Goal: Information Seeking & Learning: Compare options

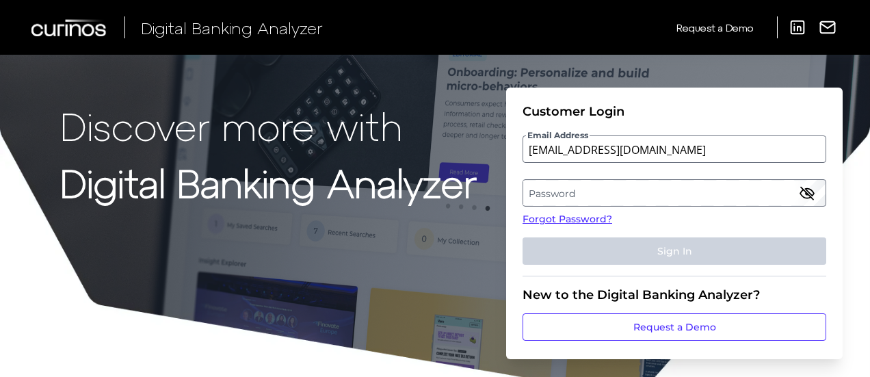
type input "[EMAIL_ADDRESS][DOMAIN_NAME]"
click at [602, 194] on label "Password" at bounding box center [674, 193] width 302 height 25
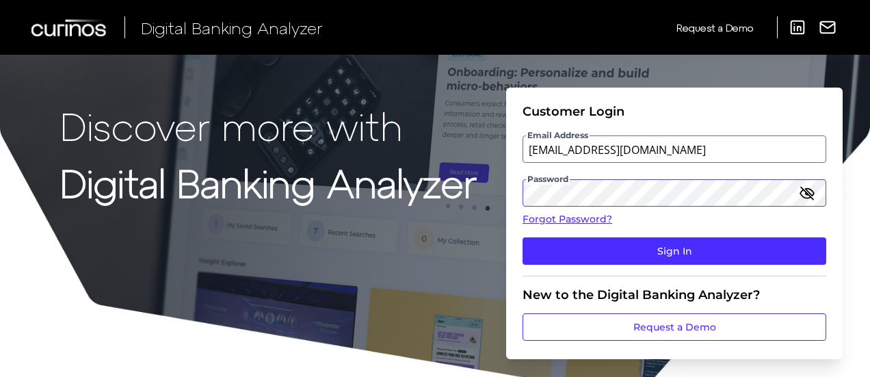
click at [523, 237] on button "Sign In" at bounding box center [675, 250] width 304 height 27
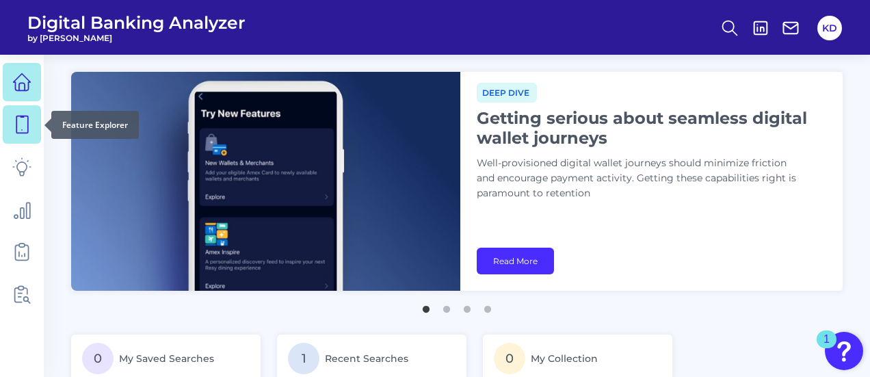
click at [19, 120] on icon at bounding box center [21, 124] width 19 height 19
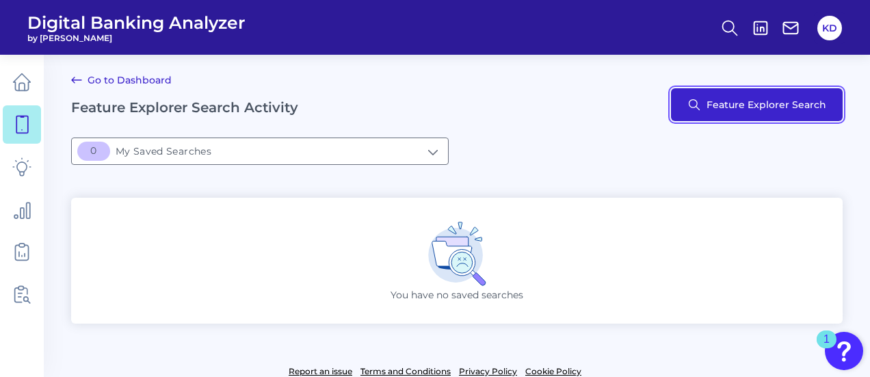
click at [737, 108] on button "Feature Explorer Search" at bounding box center [757, 104] width 172 height 33
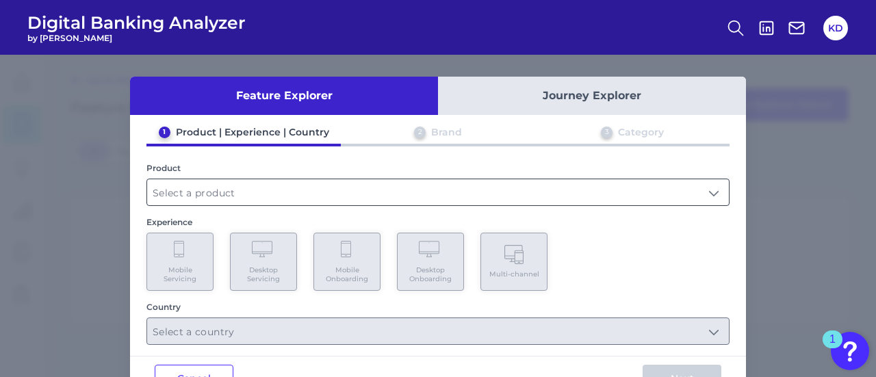
click at [227, 185] on input "text" at bounding box center [437, 192] width 581 height 26
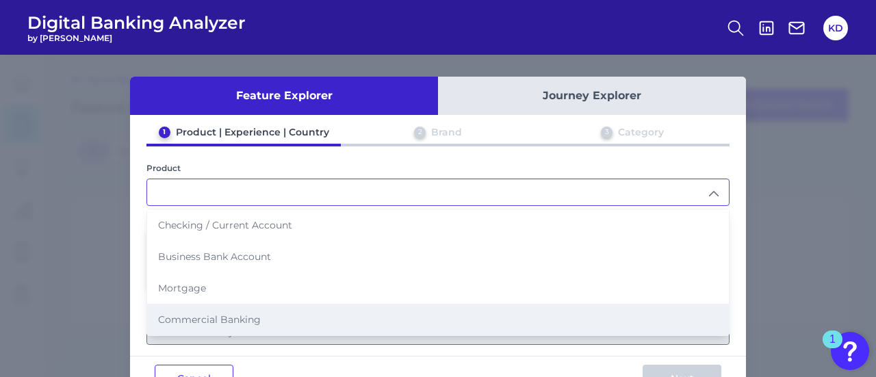
click at [197, 315] on span "Commercial Banking" at bounding box center [209, 319] width 103 height 12
type input "Commercial Banking"
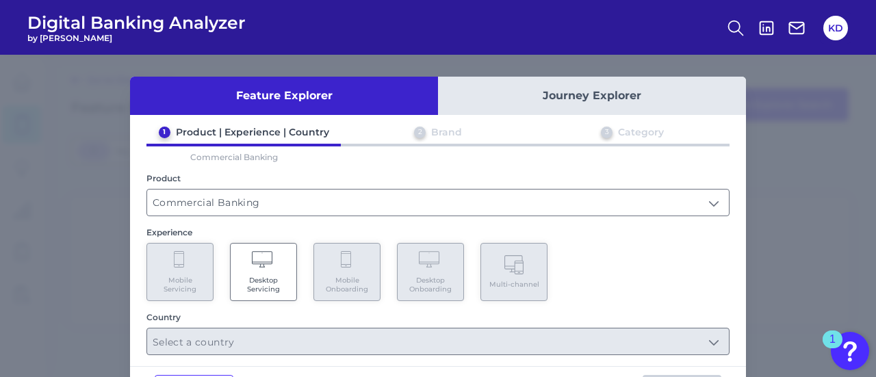
click at [256, 265] on icon at bounding box center [264, 260] width 24 height 19
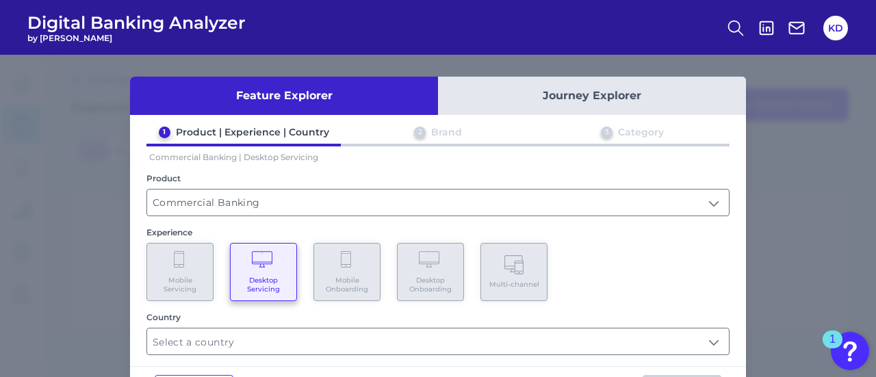
scroll to position [52, 0]
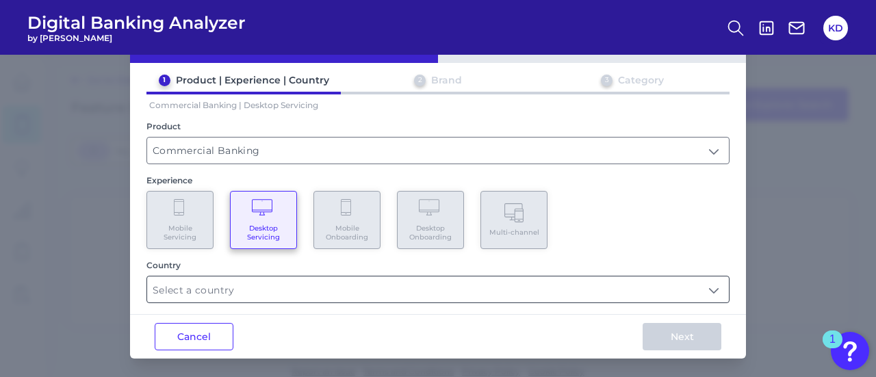
click at [280, 285] on input "text" at bounding box center [437, 289] width 581 height 26
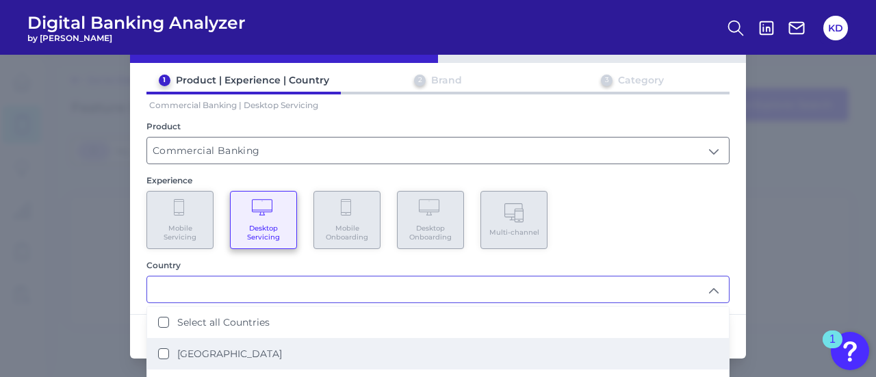
click at [184, 356] on label "[GEOGRAPHIC_DATA]" at bounding box center [229, 353] width 105 height 12
type input "[GEOGRAPHIC_DATA]"
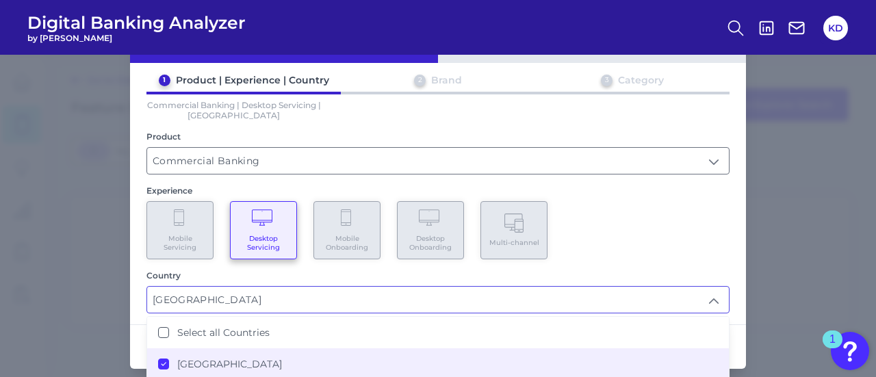
scroll to position [142, 0]
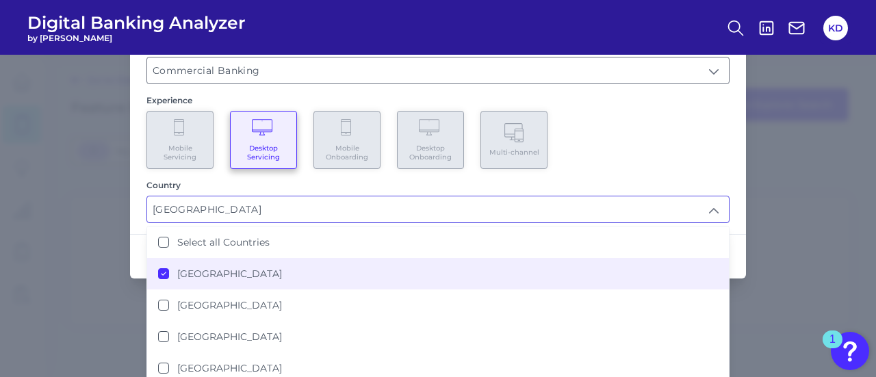
click at [798, 226] on div "Feature Explorer Journey Explorer 1 Product | Experience | Country 2 Brand 3 Ca…" at bounding box center [438, 216] width 876 height 322
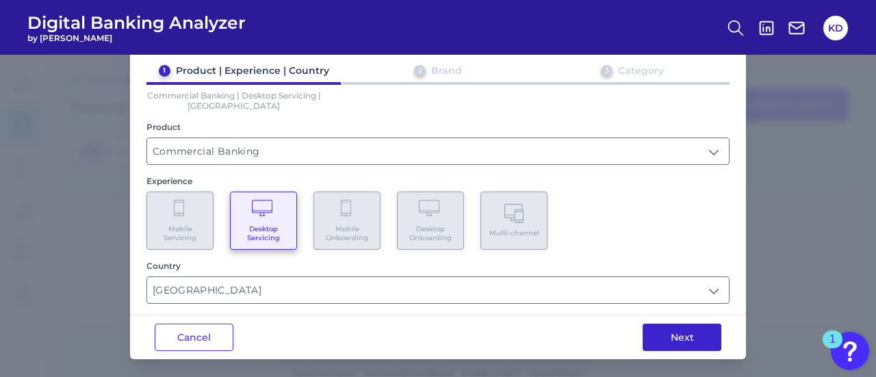
click at [667, 332] on button "Next" at bounding box center [681, 337] width 79 height 27
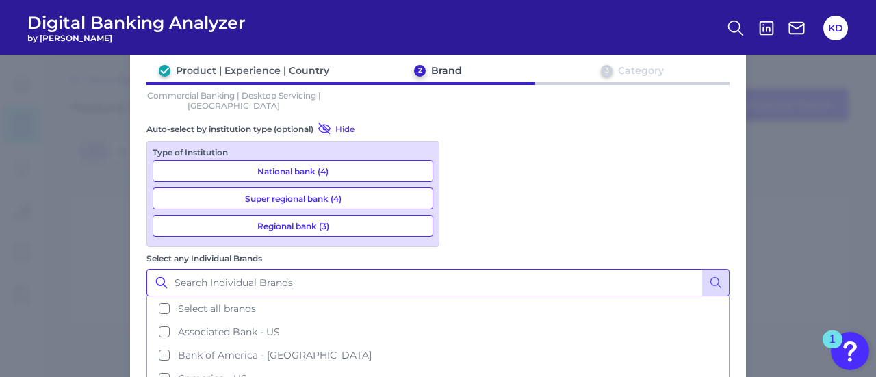
click at [521, 269] on input "Select any Individual Brands" at bounding box center [437, 282] width 583 height 27
type input "u"
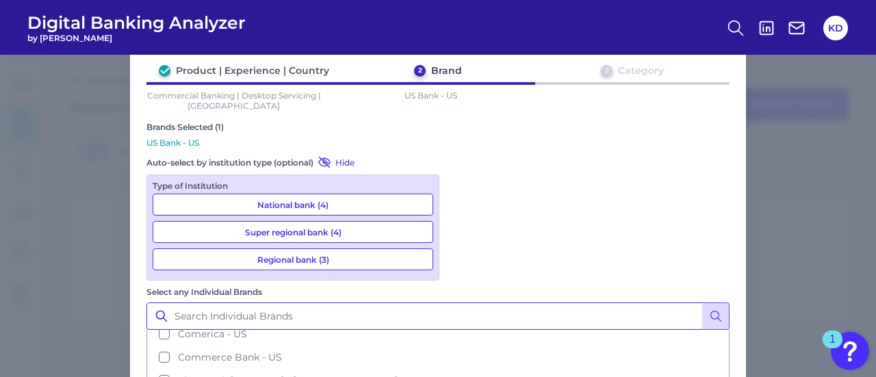
scroll to position [151, 0]
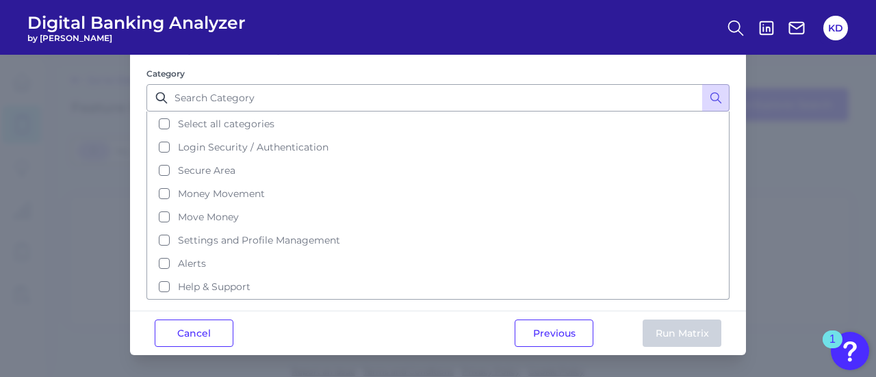
scroll to position [0, 0]
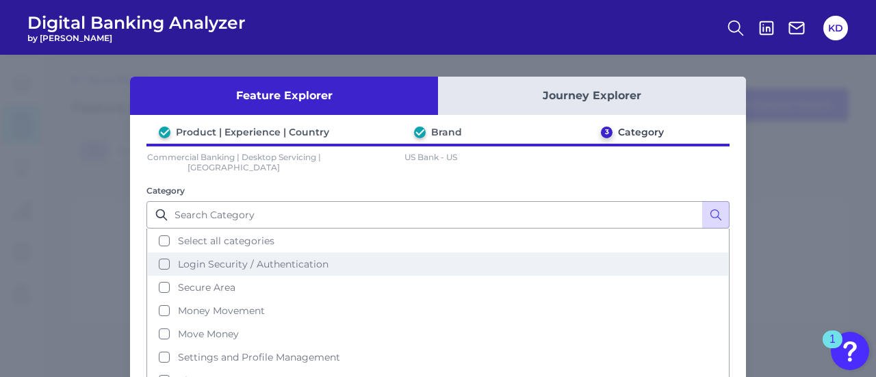
click at [159, 261] on button "Login Security / Authentication" at bounding box center [438, 263] width 580 height 23
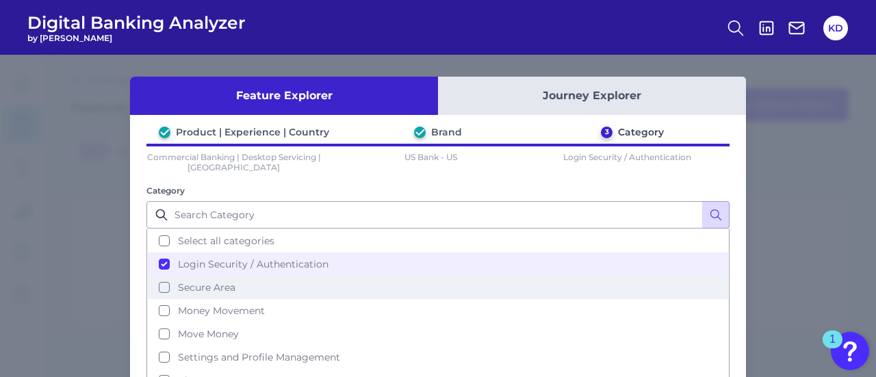
click at [166, 287] on button "Secure Area" at bounding box center [438, 287] width 580 height 23
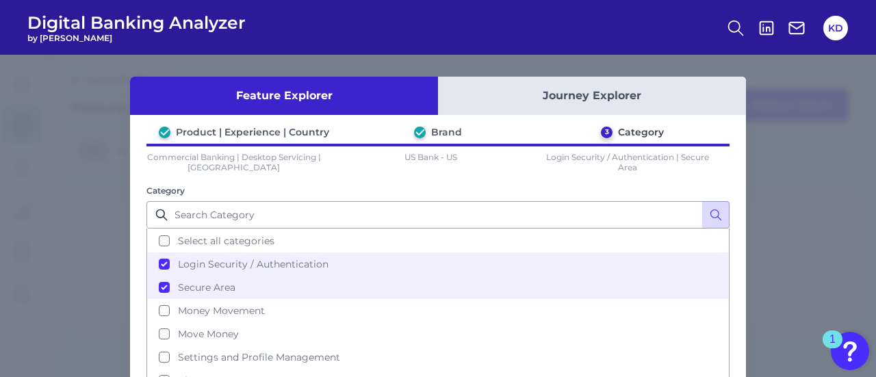
scroll to position [107, 0]
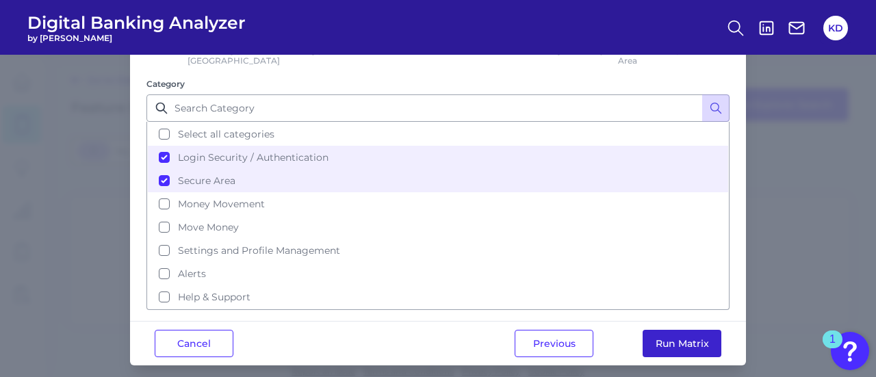
click at [668, 338] on button "Run Matrix" at bounding box center [681, 343] width 79 height 27
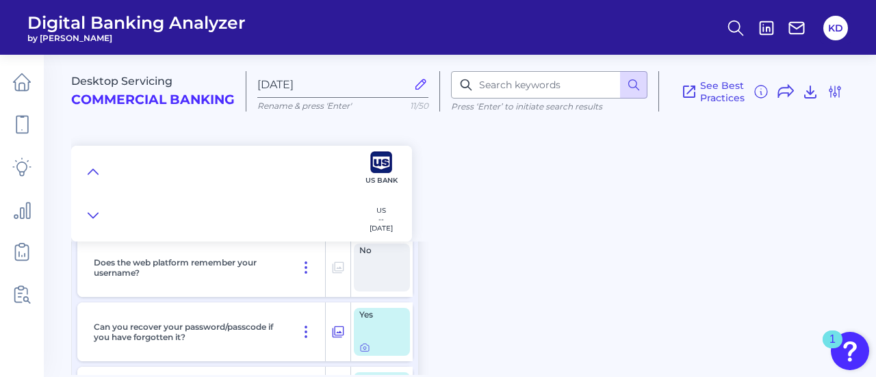
scroll to position [137, 0]
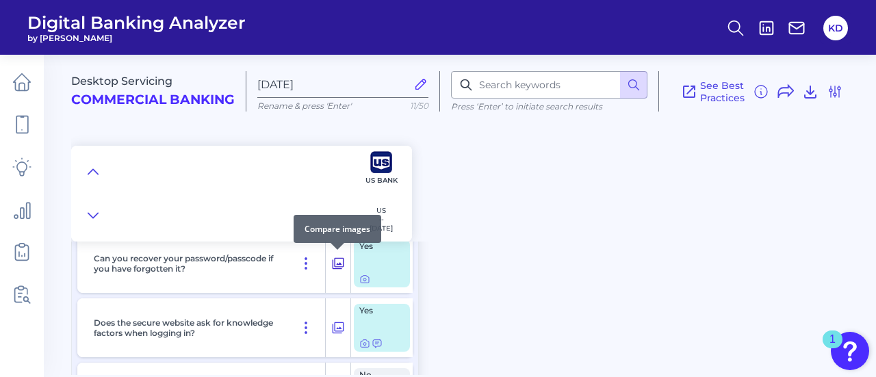
click at [339, 261] on icon at bounding box center [338, 263] width 14 height 16
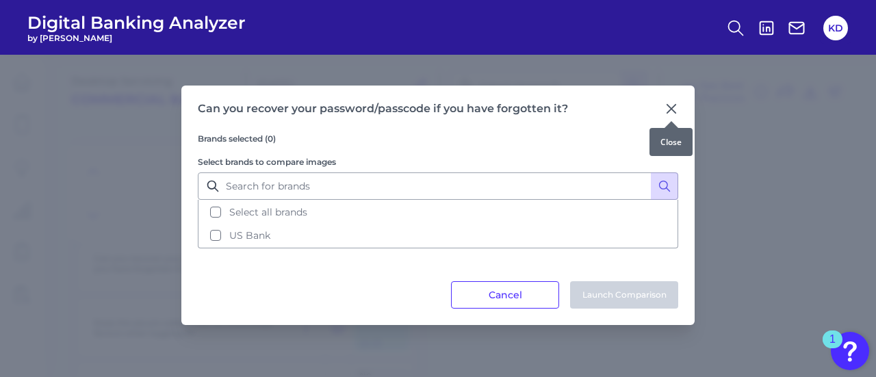
click at [664, 108] on icon at bounding box center [671, 109] width 14 height 14
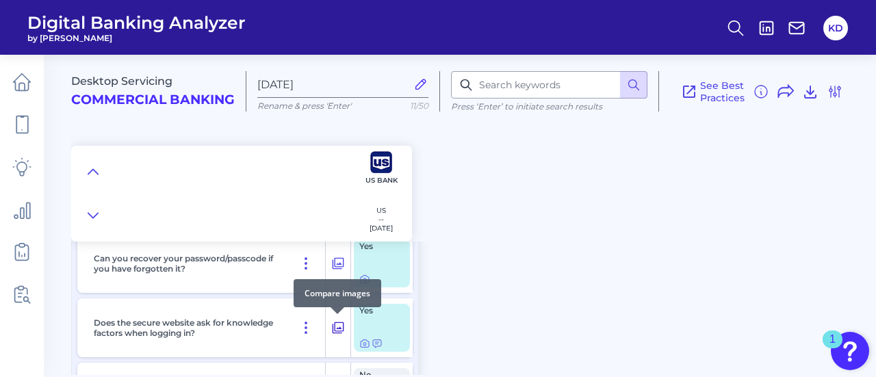
click at [340, 325] on icon at bounding box center [338, 327] width 14 height 16
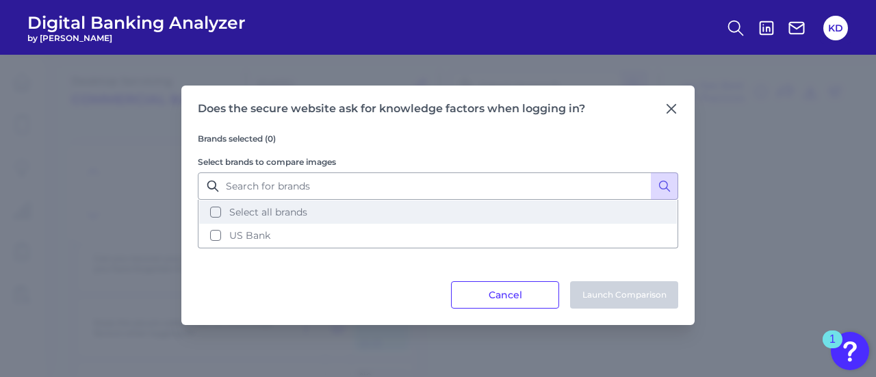
click at [219, 211] on button "Select all brands" at bounding box center [437, 211] width 477 height 23
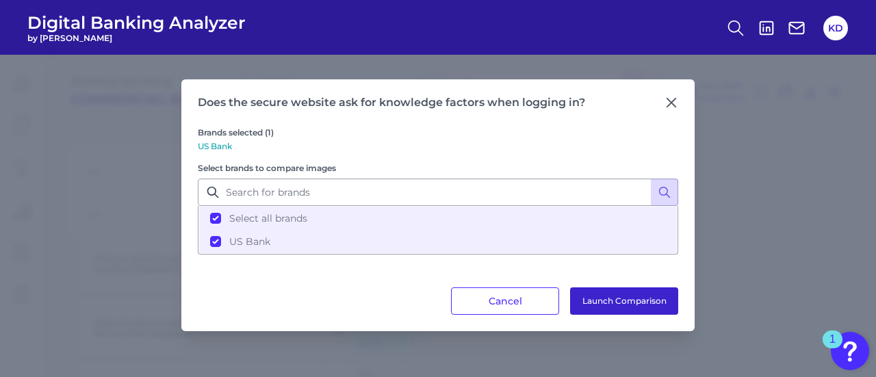
click at [612, 298] on button "Launch Comparison" at bounding box center [624, 300] width 108 height 27
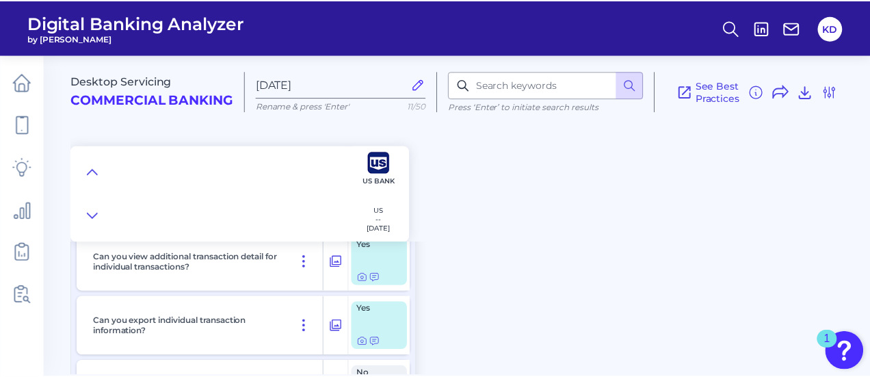
scroll to position [4291, 0]
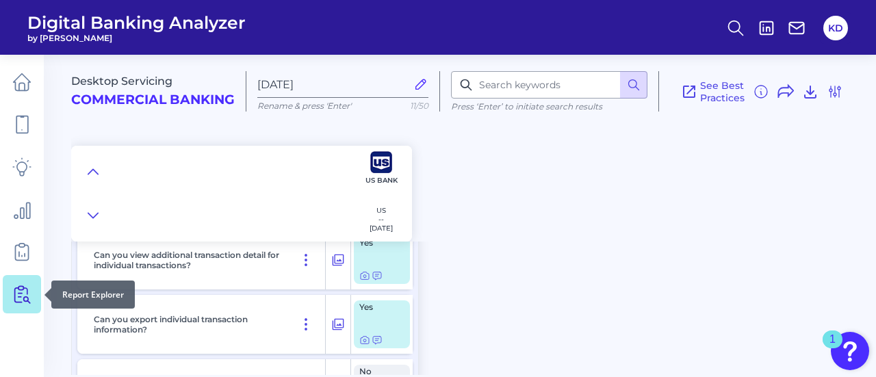
click at [23, 293] on icon at bounding box center [21, 294] width 19 height 19
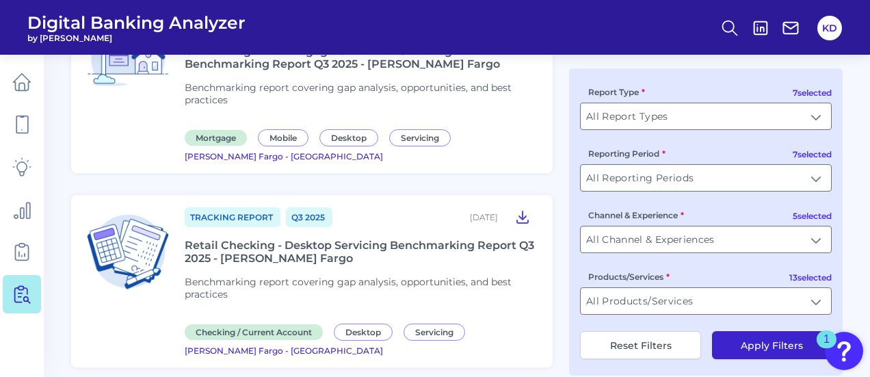
scroll to position [205, 0]
